Goal: Task Accomplishment & Management: Manage account settings

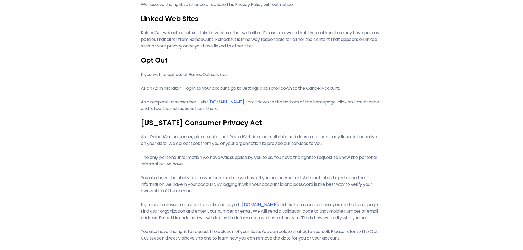
scroll to position [495, 0]
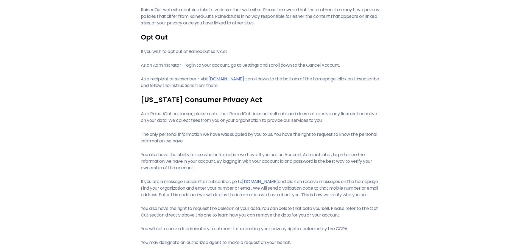
click at [241, 80] on link "[DOMAIN_NAME]" at bounding box center [227, 79] width 36 height 6
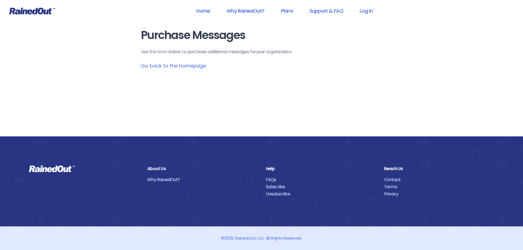
click at [285, 196] on link "Unsubscribe" at bounding box center [321, 194] width 110 height 7
